Goal: Task Accomplishment & Management: Complete application form

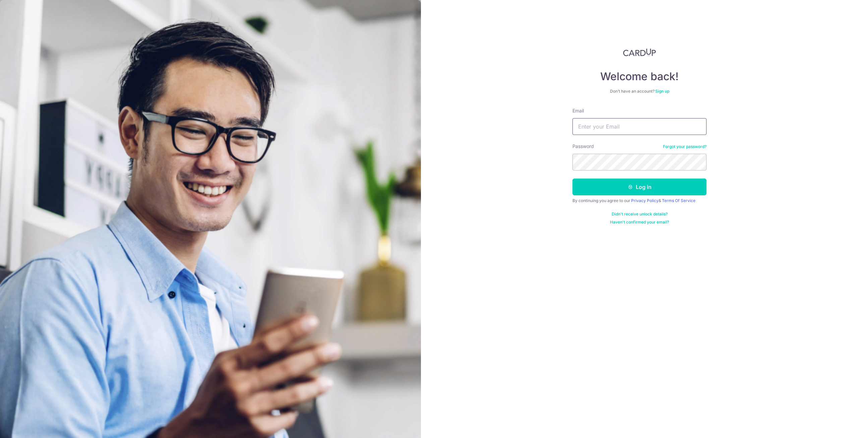
click at [634, 119] on input "Email" at bounding box center [640, 126] width 134 height 17
type input "[EMAIL_ADDRESS][DOMAIN_NAME]"
click at [649, 187] on button "Log in" at bounding box center [640, 186] width 134 height 17
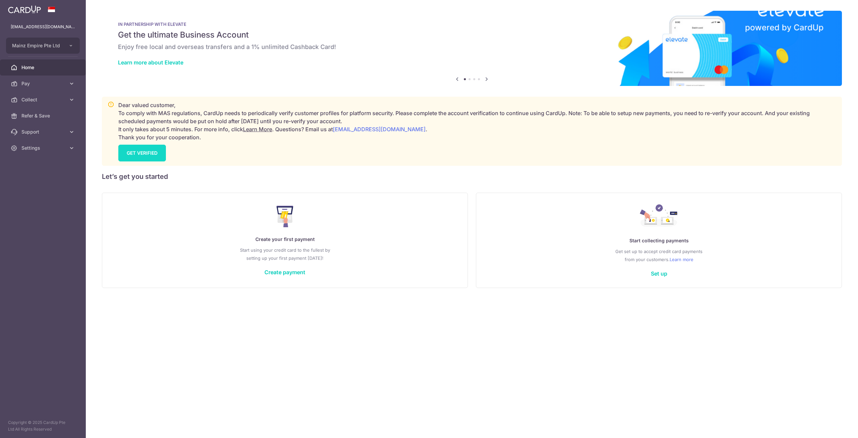
click at [147, 153] on link "GET VERIFIED" at bounding box center [142, 153] width 48 height 17
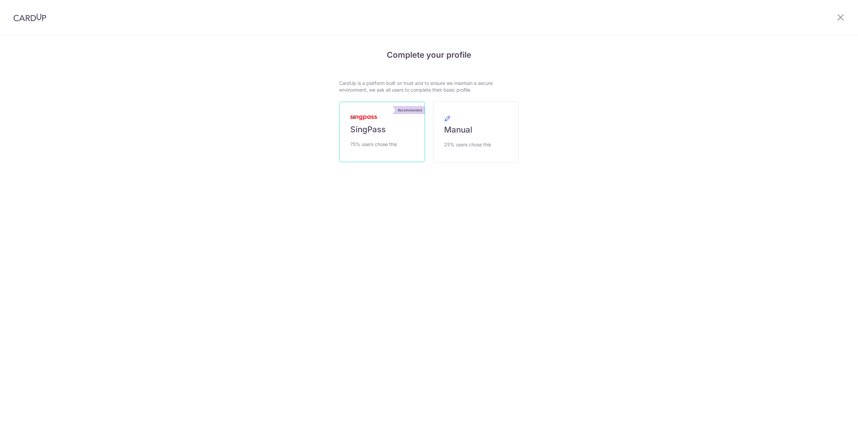
click at [361, 136] on link "Recommended SingPass 75% users chose this" at bounding box center [382, 132] width 86 height 60
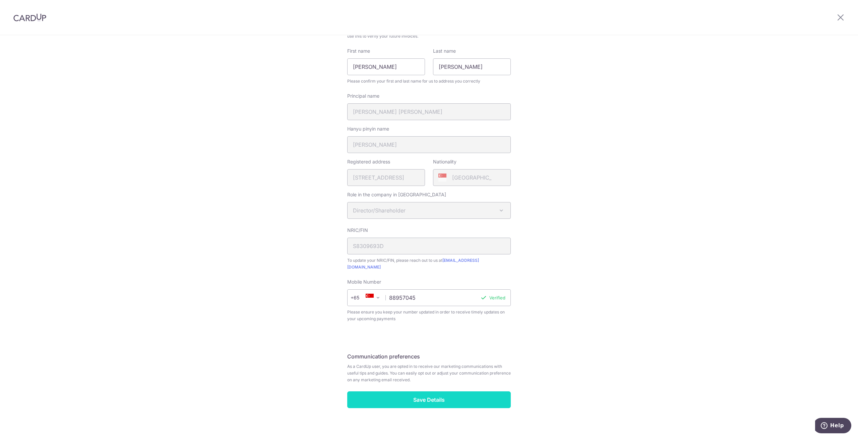
scroll to position [62, 0]
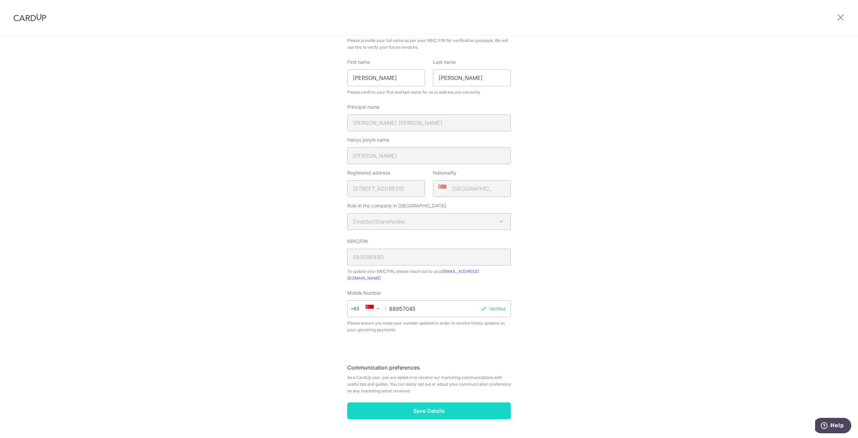
click at [420, 392] on fieldset "Communication preferences As a CardUp user, you are opted in to receive our mar…" at bounding box center [429, 381] width 164 height 42
click at [417, 402] on input "Save Details" at bounding box center [429, 410] width 164 height 17
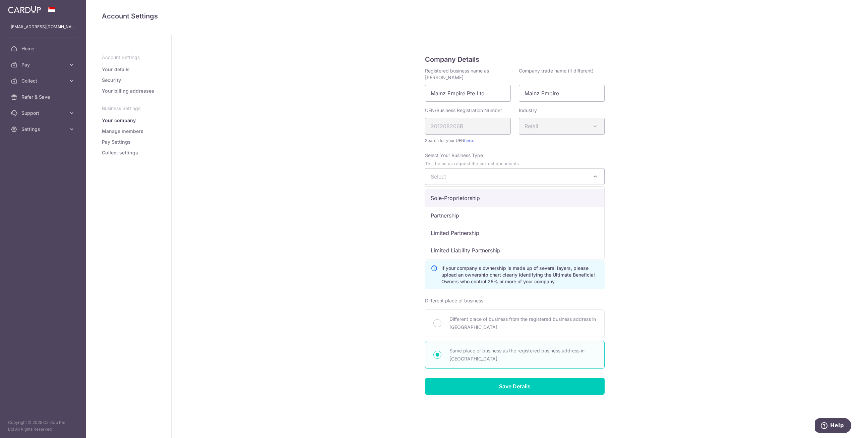
click at [565, 175] on span "Select" at bounding box center [515, 176] width 179 height 16
select select "Private Company (PTE LTD)"
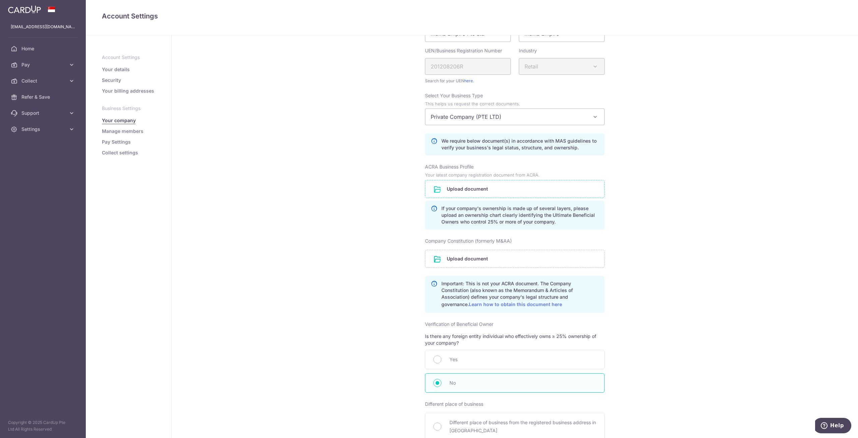
scroll to position [56, 0]
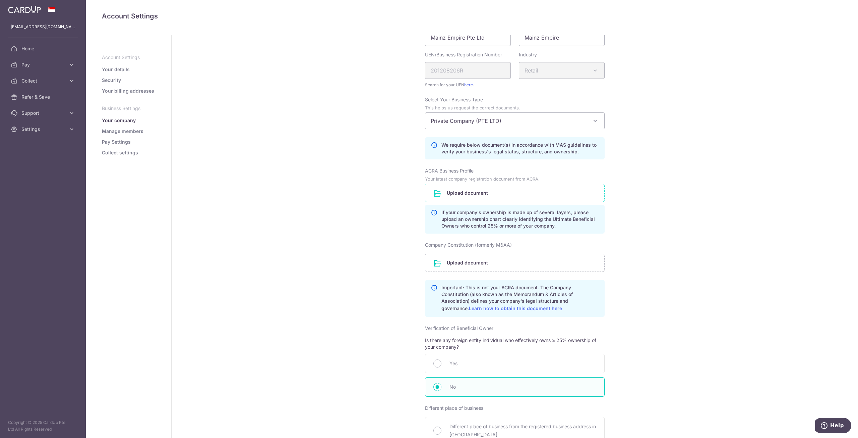
click at [472, 193] on input "file" at bounding box center [515, 192] width 179 height 17
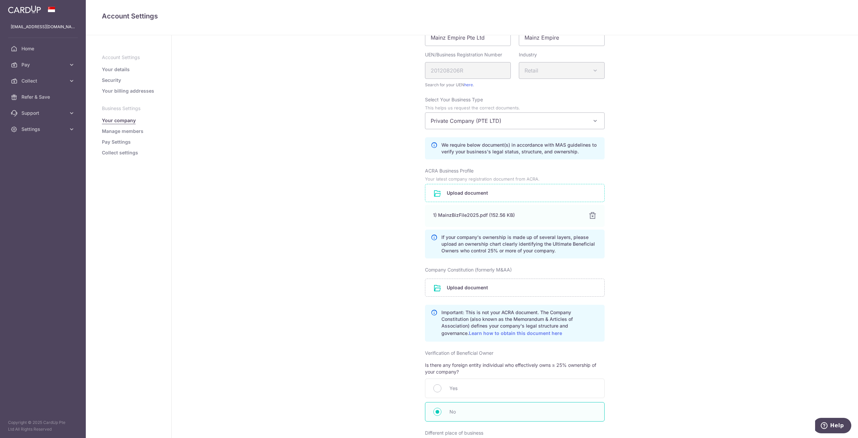
click at [491, 273] on div "Company Constitution (formerly M&AA) Upload document Important: This is not you…" at bounding box center [515, 303] width 180 height 75
click at [498, 285] on input "file" at bounding box center [515, 287] width 179 height 17
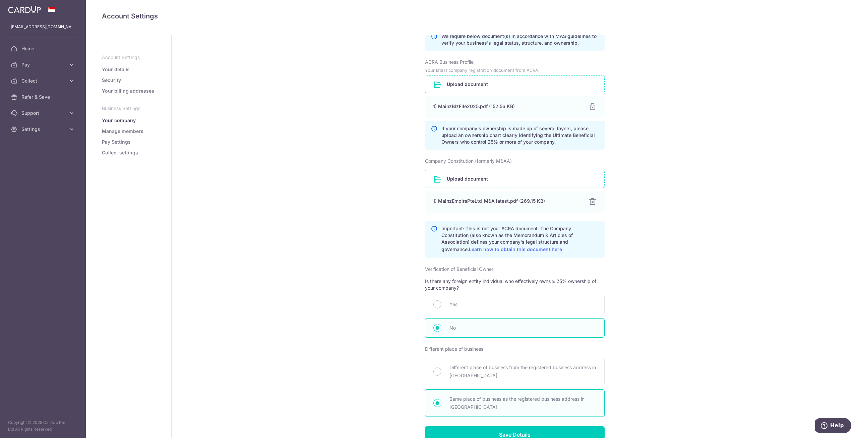
scroll to position [198, 0]
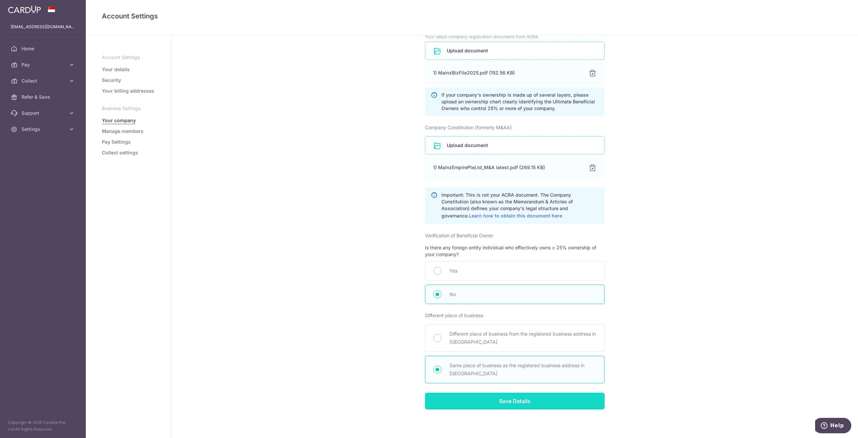
click at [480, 397] on input "Save Details" at bounding box center [515, 400] width 180 height 17
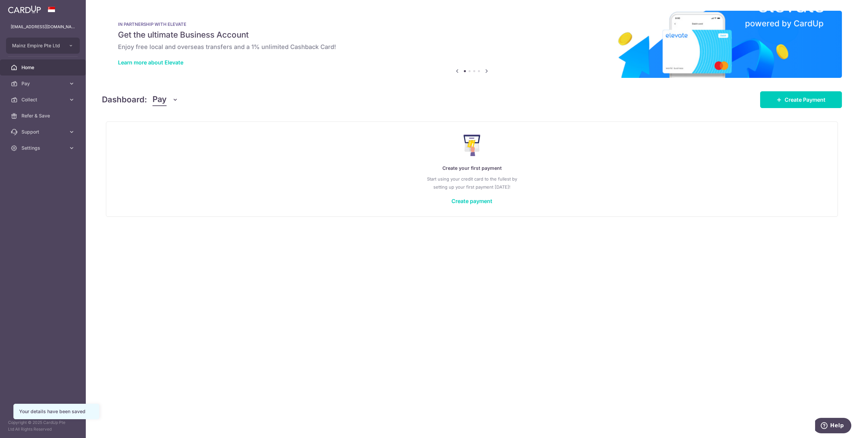
click at [464, 202] on div "Create your first payment Start using your credit card to the fullest by settin…" at bounding box center [472, 168] width 716 height 79
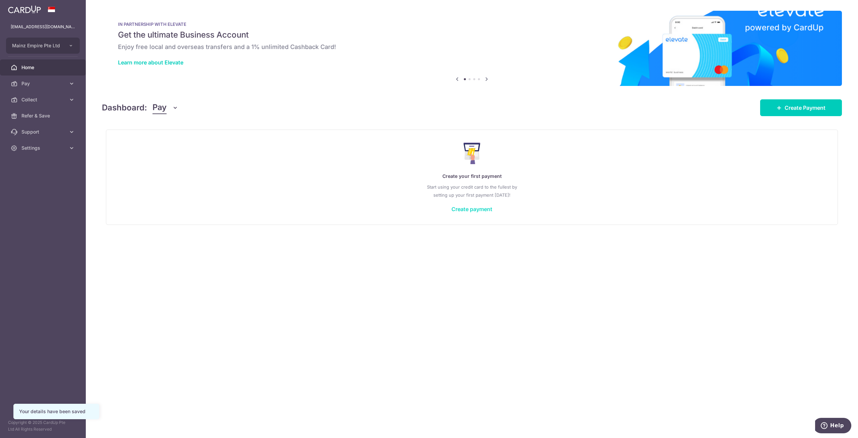
click at [461, 208] on link "Create payment" at bounding box center [472, 209] width 41 height 7
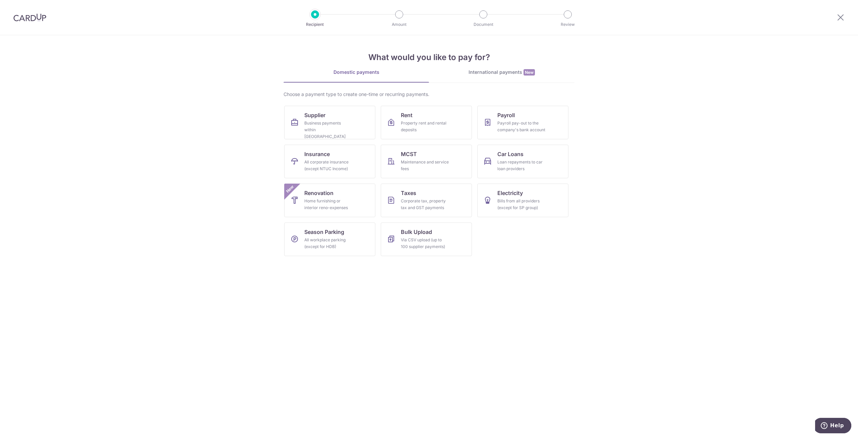
click at [490, 72] on div "International payments New" at bounding box center [502, 72] width 146 height 7
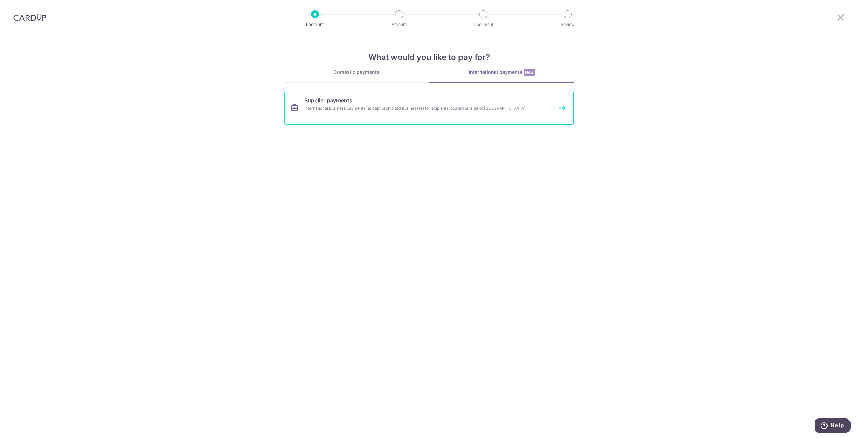
click at [382, 109] on div "International business payments (except prohibited businesses) to recipients lo…" at bounding box center [420, 108] width 232 height 7
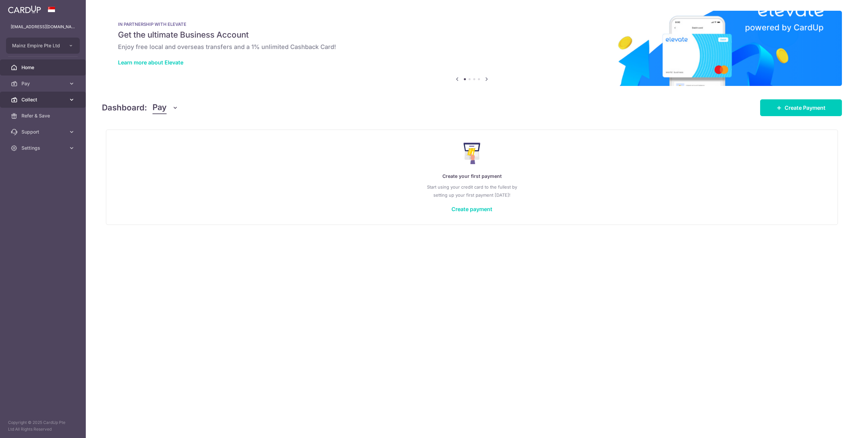
click at [57, 98] on span "Collect" at bounding box center [43, 99] width 44 height 7
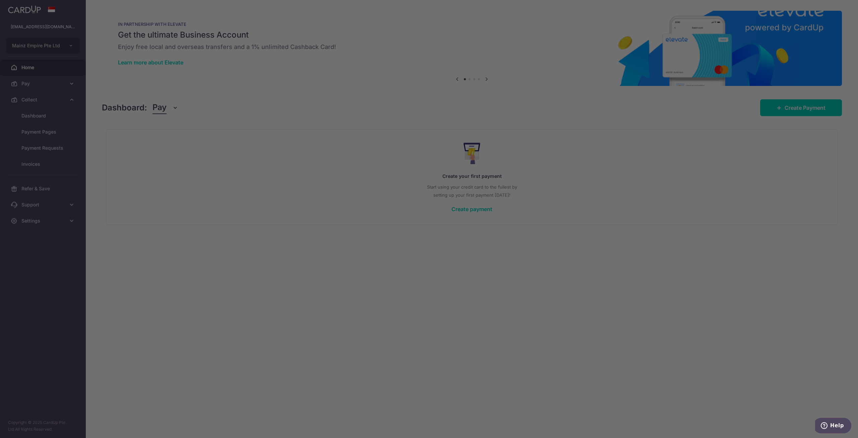
drag, startPoint x: 563, startPoint y: 156, endPoint x: 548, endPoint y: 158, distance: 15.2
click at [549, 158] on div at bounding box center [433, 221] width 867 height 442
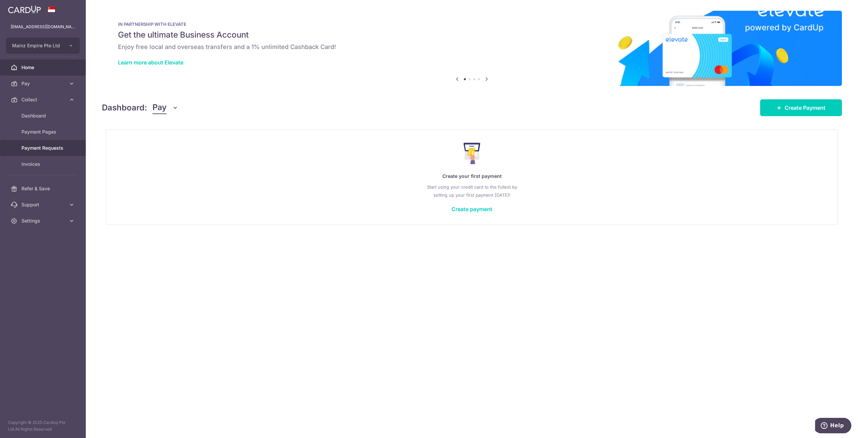
click at [59, 147] on span "Payment Requests" at bounding box center [43, 148] width 44 height 7
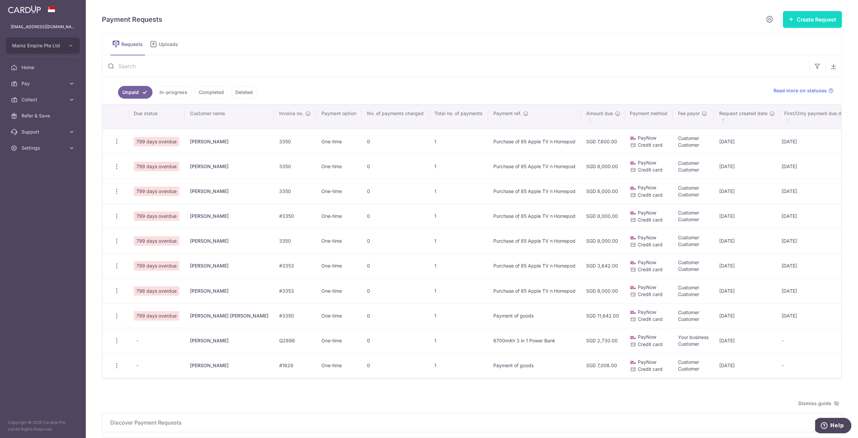
click at [799, 22] on button "Create Request" at bounding box center [812, 19] width 59 height 17
click at [787, 42] on span "Single Request" at bounding box center [802, 40] width 69 height 8
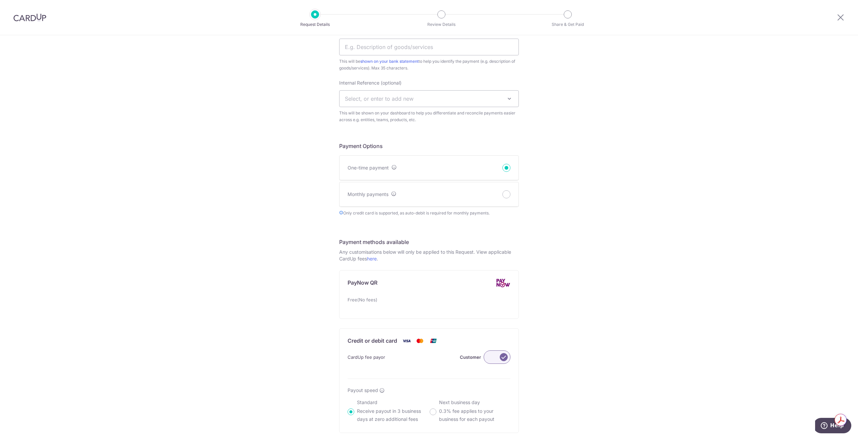
scroll to position [179, 0]
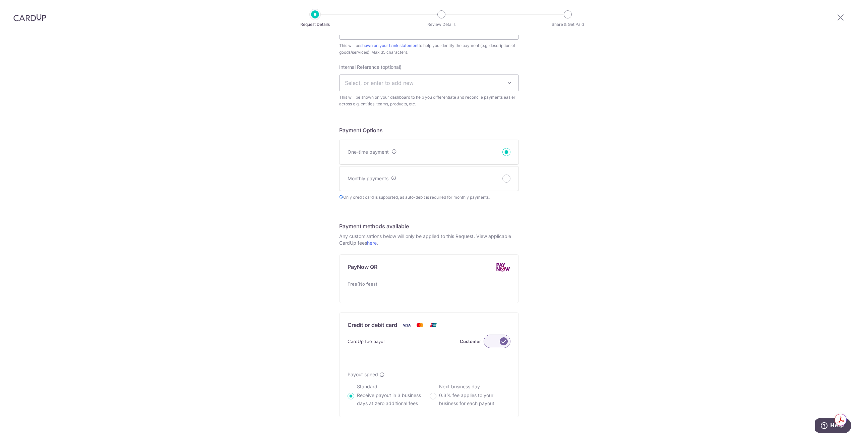
click at [431, 324] on img at bounding box center [433, 325] width 13 height 8
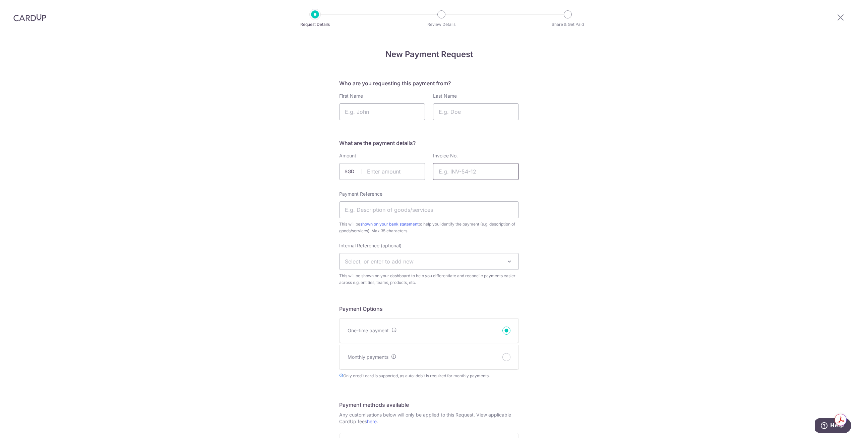
scroll to position [0, 0]
